Goal: Information Seeking & Learning: Learn about a topic

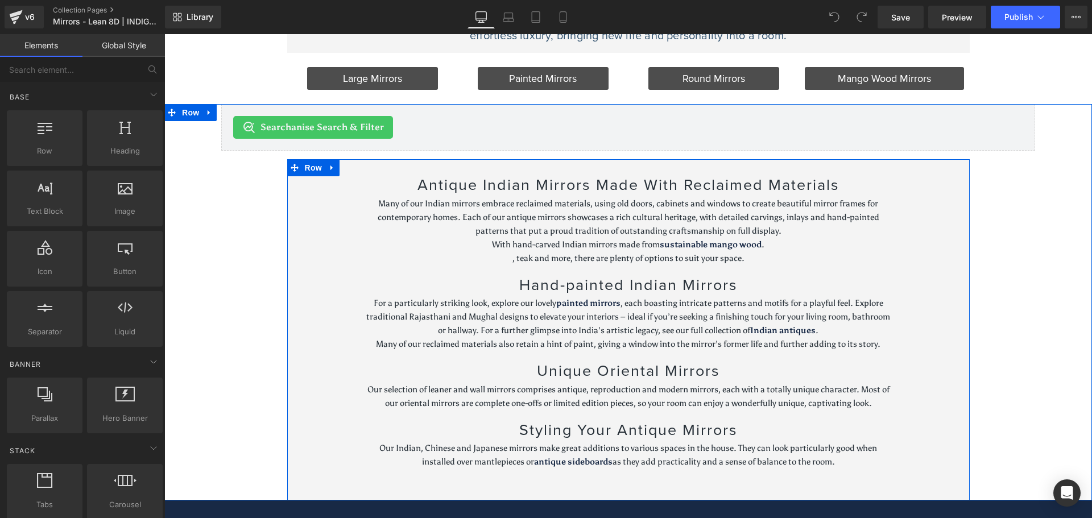
scroll to position [398, 0]
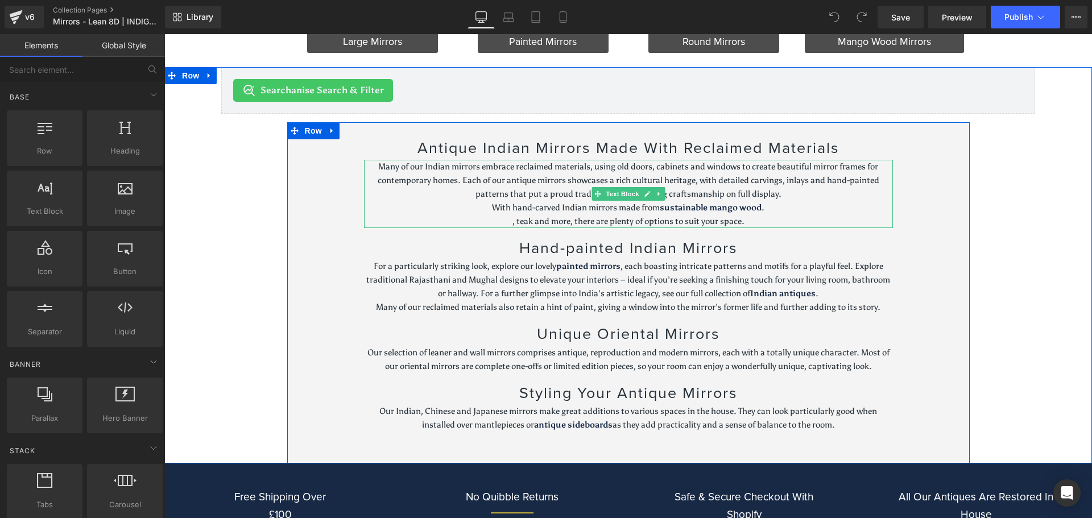
drag, startPoint x: 471, startPoint y: 176, endPoint x: 395, endPoint y: 184, distance: 76.7
click at [471, 176] on p "Many of our Indian mirrors embrace reclaimed materials, using old doors, cabine…" at bounding box center [628, 180] width 529 height 41
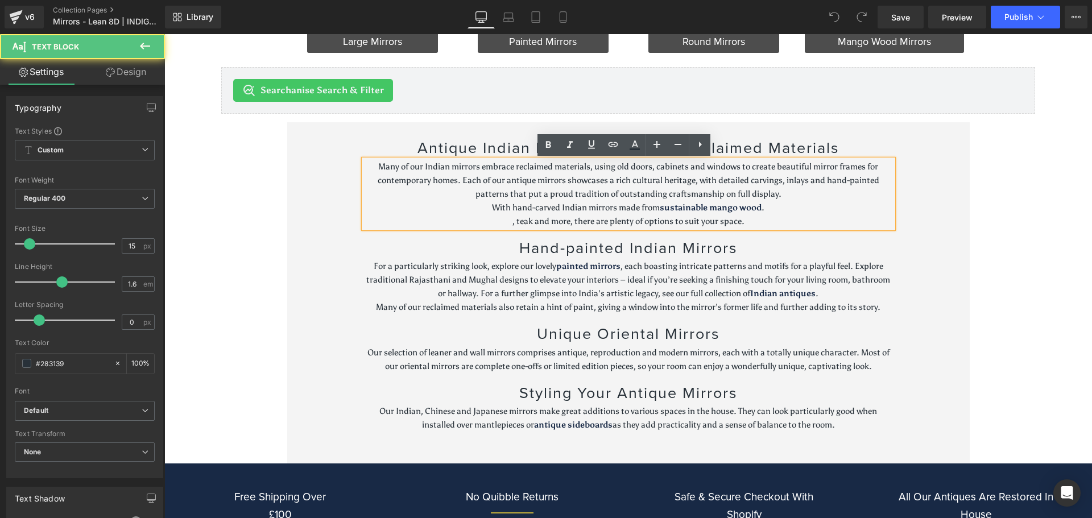
click at [421, 172] on p "Many of our Indian mirrors embrace reclaimed materials, using old doors, cabine…" at bounding box center [628, 180] width 529 height 41
click at [422, 172] on p "Many of our Indian mirrors embrace reclaimed materials, using old doors, cabine…" at bounding box center [628, 180] width 529 height 41
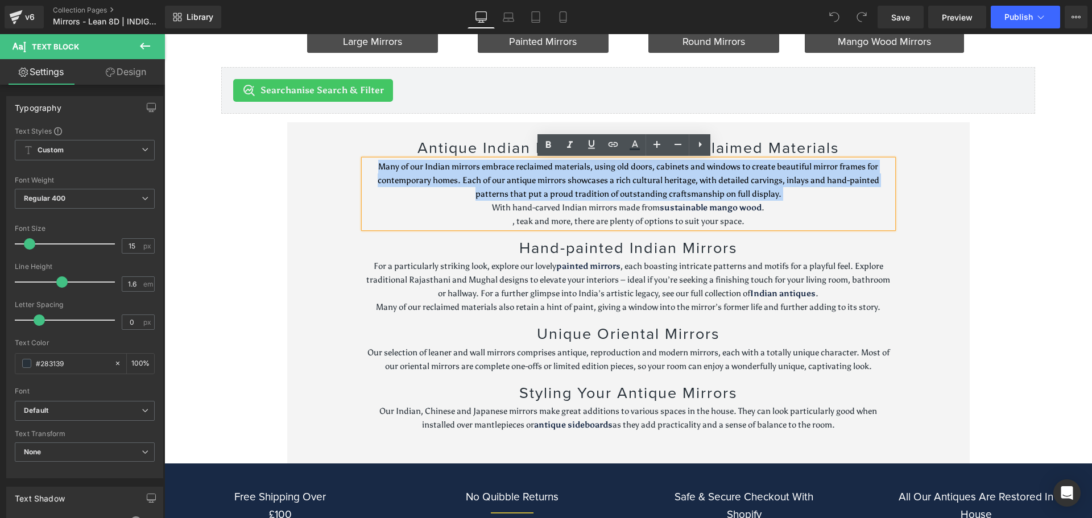
click at [422, 172] on p "Many of our Indian mirrors embrace reclaimed materials, using old doors, cabine…" at bounding box center [628, 180] width 529 height 41
copy div "Many of our Indian mirrors embrace reclaimed materials, using old doors, cabine…"
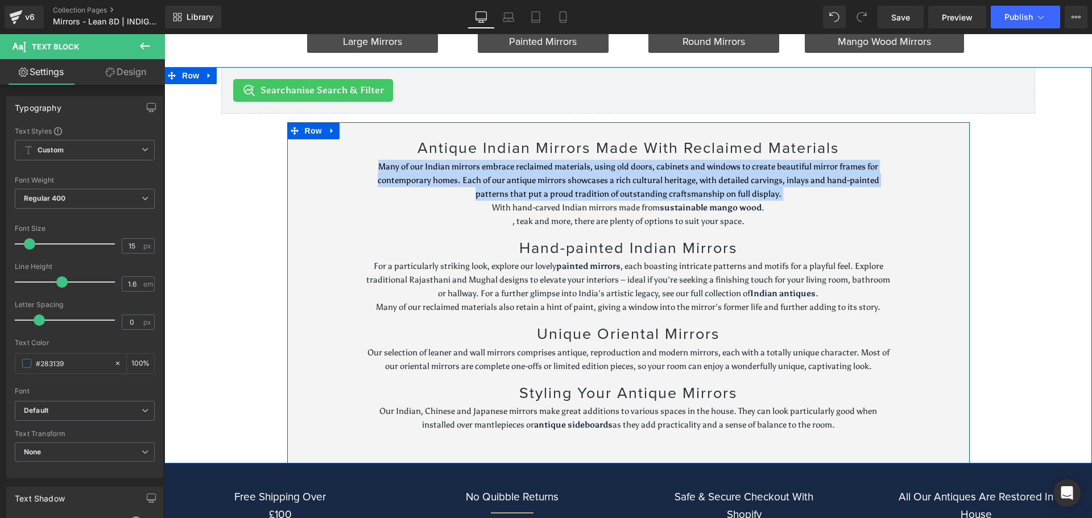
drag, startPoint x: 366, startPoint y: 268, endPoint x: 912, endPoint y: 314, distance: 548.5
click at [912, 314] on div "Antique Indian Mirrors Made With Reclaimed Materials Heading Many of our Indian…" at bounding box center [628, 292] width 682 height 341
copy div "For a particularly striking look, explore our lovely painted mirrors , each boa…"
click at [578, 251] on h2 "Hand-painted Indian Mirrors" at bounding box center [628, 248] width 529 height 23
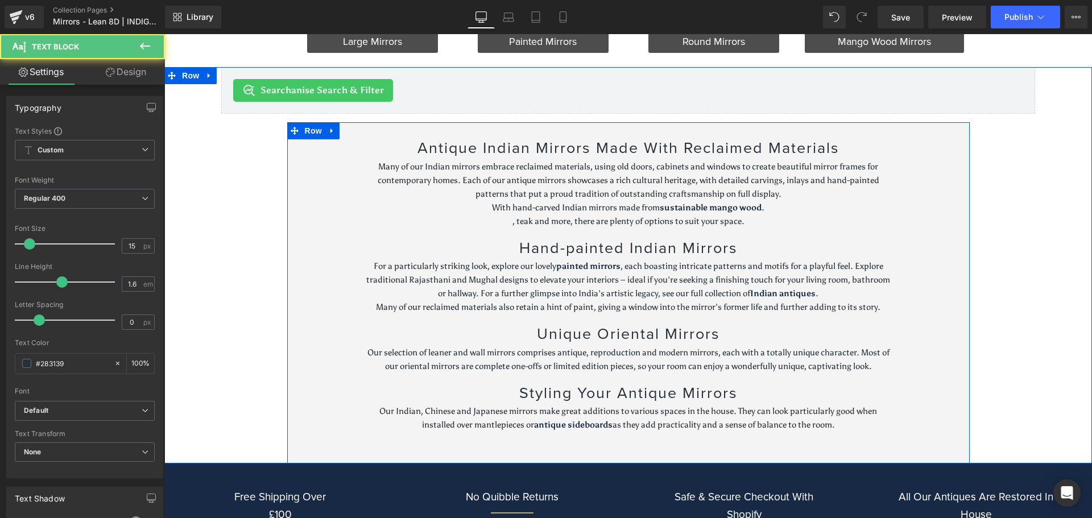
drag, startPoint x: 362, startPoint y: 351, endPoint x: 892, endPoint y: 365, distance: 530.2
click at [892, 365] on div "Antique Indian Mirrors Made With Reclaimed Materials Heading Many of our Indian…" at bounding box center [628, 283] width 546 height 323
copy span "Our selection of leaner and wall mirrors comprises antique, reproduction and mo…"
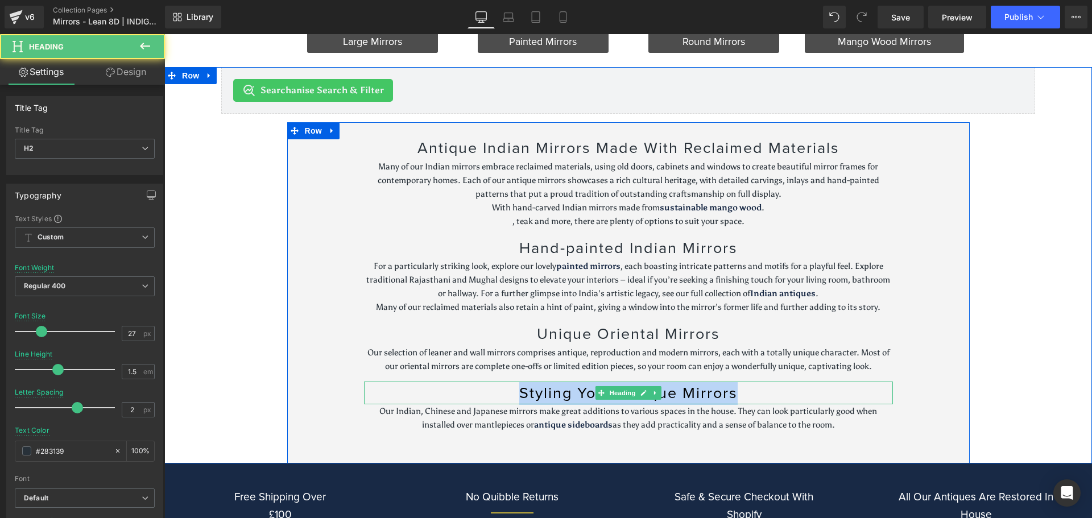
drag, startPoint x: 759, startPoint y: 390, endPoint x: 443, endPoint y: 389, distance: 316.2
click at [443, 389] on h2 "Styling Your Antique Mirrors" at bounding box center [628, 393] width 529 height 23
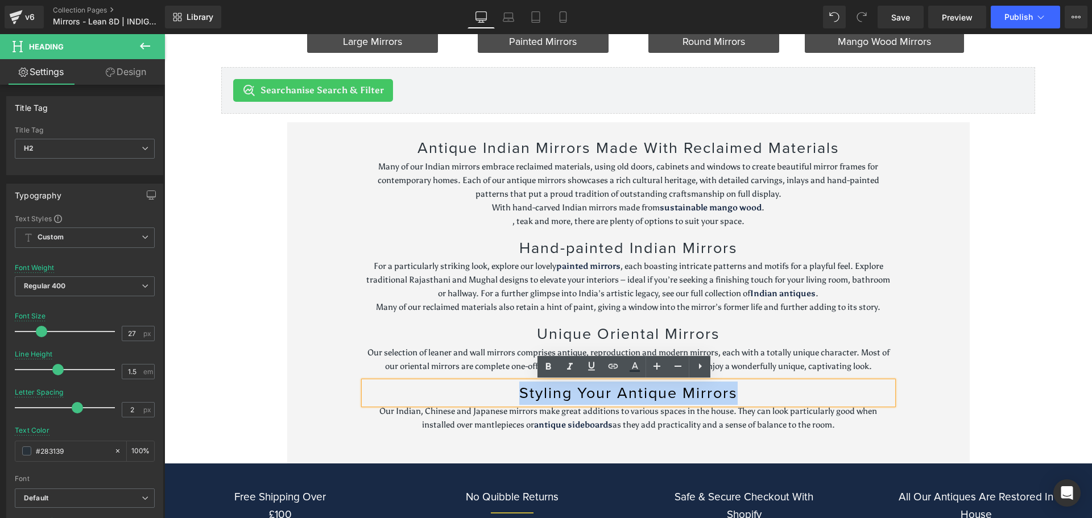
copy h2 "Styling Your Antique Mirrors"
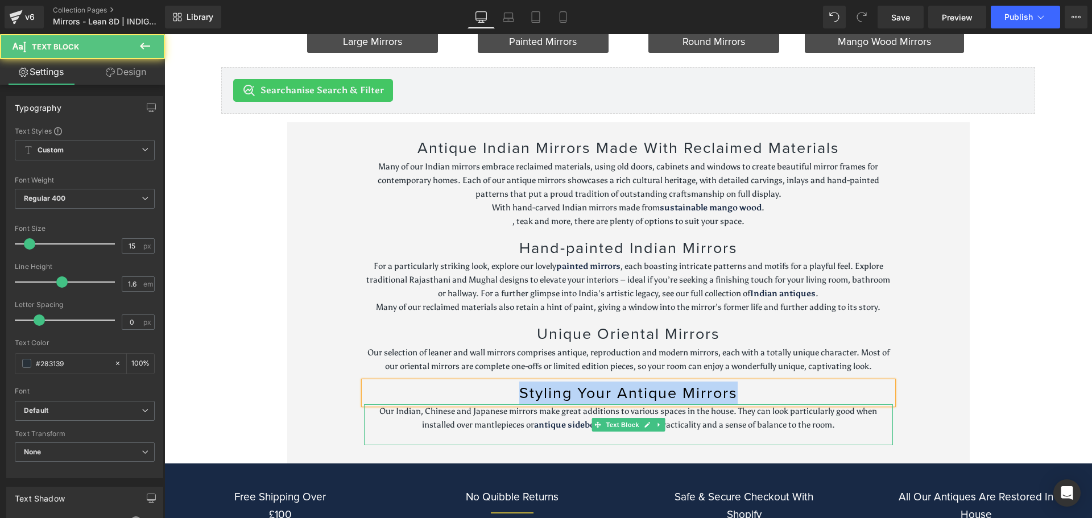
drag, startPoint x: 837, startPoint y: 424, endPoint x: 804, endPoint y: 427, distance: 33.6
click at [804, 427] on p "Our Indian, Chinese and Japanese mirrors make great additions to various spaces…" at bounding box center [628, 417] width 529 height 27
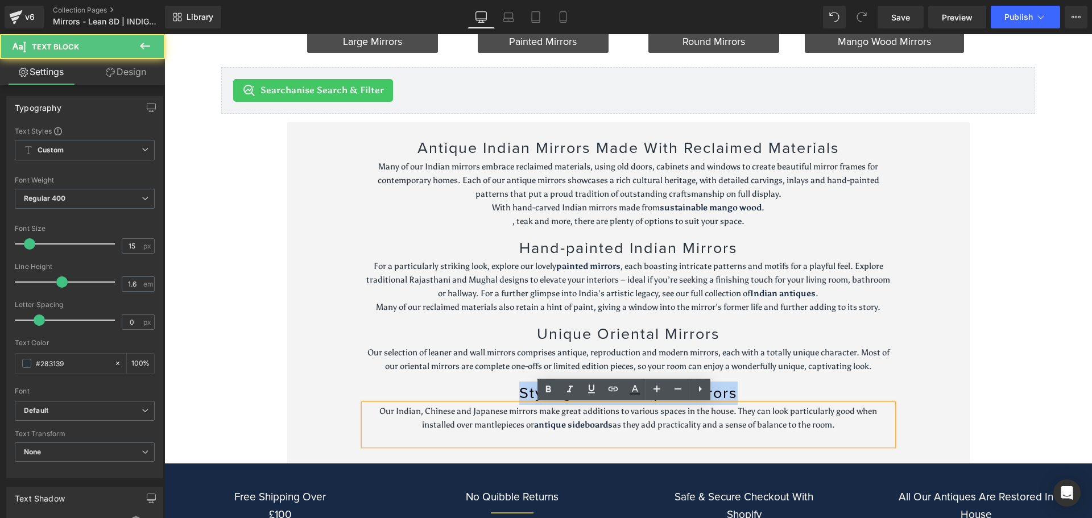
click at [844, 424] on p "Our Indian, Chinese and Japanese mirrors make great additions to various spaces…" at bounding box center [628, 417] width 529 height 27
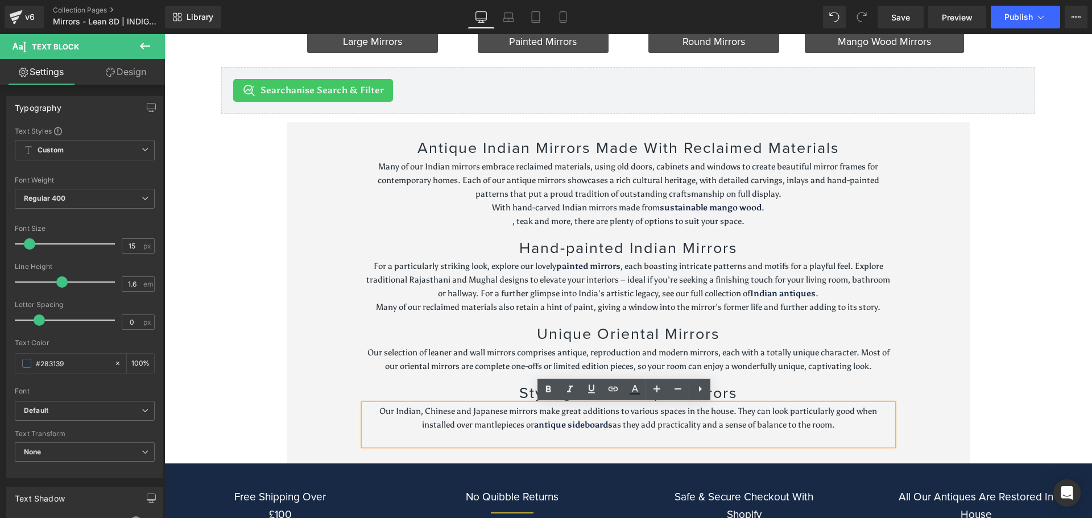
drag, startPoint x: 854, startPoint y: 426, endPoint x: 197, endPoint y: 400, distance: 656.8
click at [198, 400] on div "Searchanise Search & Filter Searchanise Search & Filter Antique Indian Mirrors …" at bounding box center [628, 265] width 928 height 396
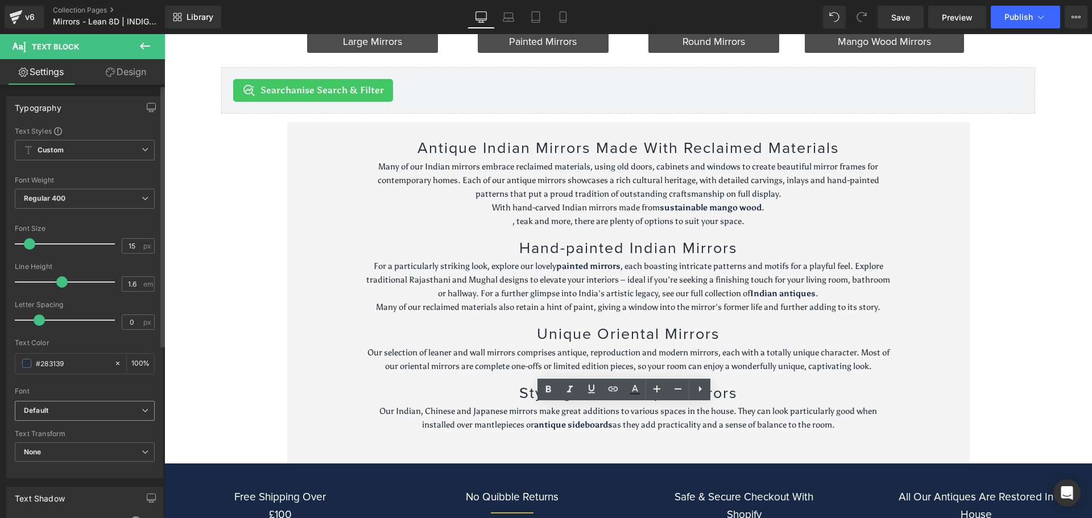
copy p "Our Indian, Chinese and Japanese mirrors make great additions to various spaces…"
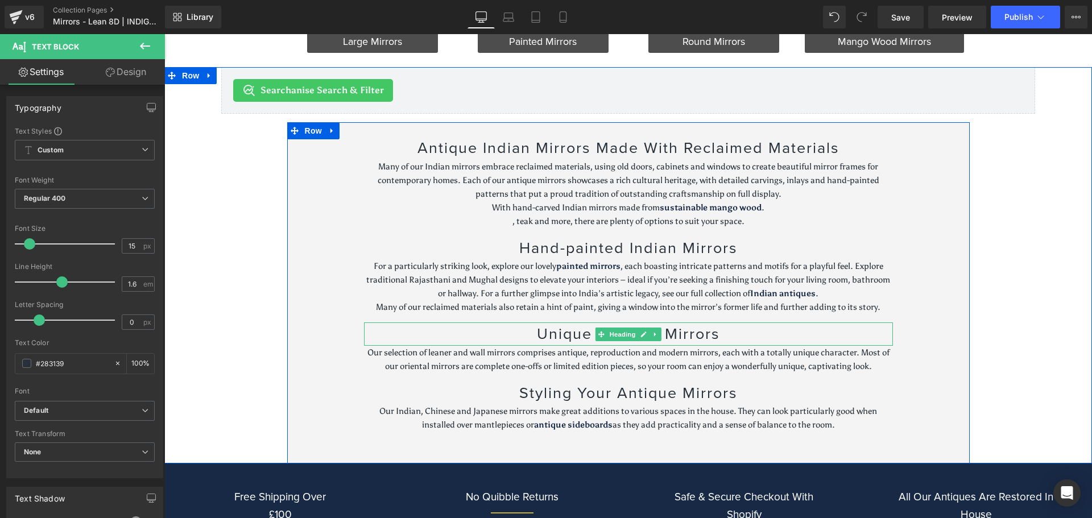
drag, startPoint x: 474, startPoint y: 326, endPoint x: 331, endPoint y: 412, distance: 167.4
click at [474, 326] on div "Unique Oriental Mirrors Heading" at bounding box center [628, 333] width 529 height 23
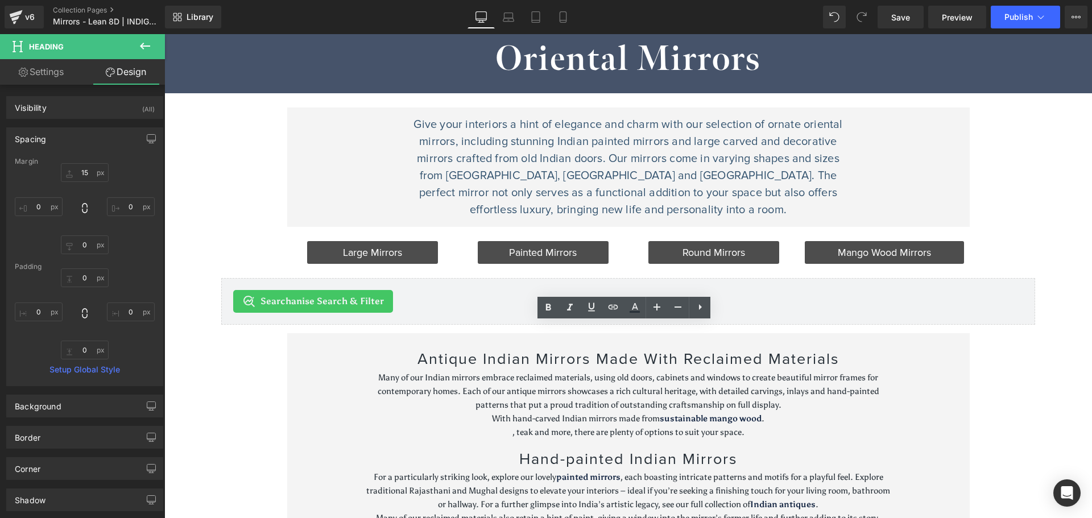
scroll to position [0, 0]
